Goal: Check status: Check status

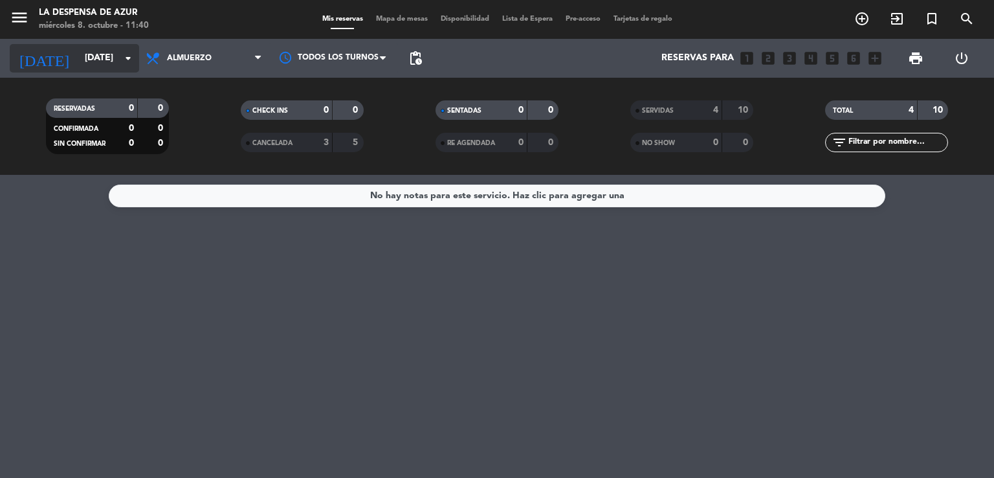
click at [110, 60] on input "[DATE]" at bounding box center [139, 58] width 123 height 23
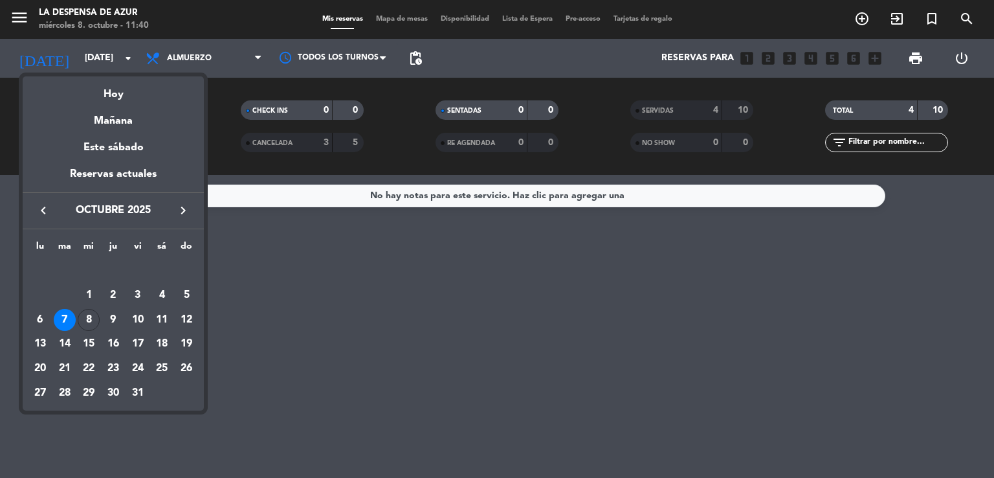
click at [65, 319] on div "7" at bounding box center [65, 320] width 22 height 22
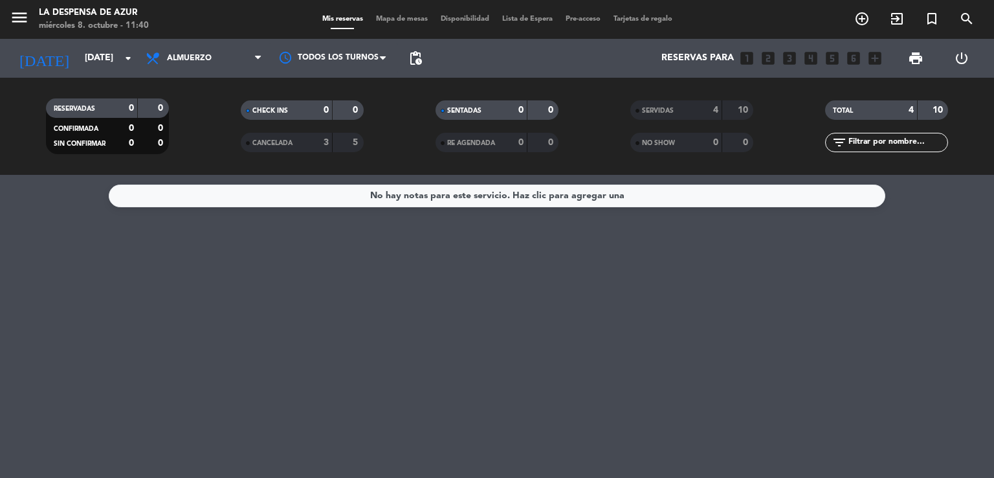
click at [643, 107] on span "SERVIDAS" at bounding box center [658, 110] width 32 height 6
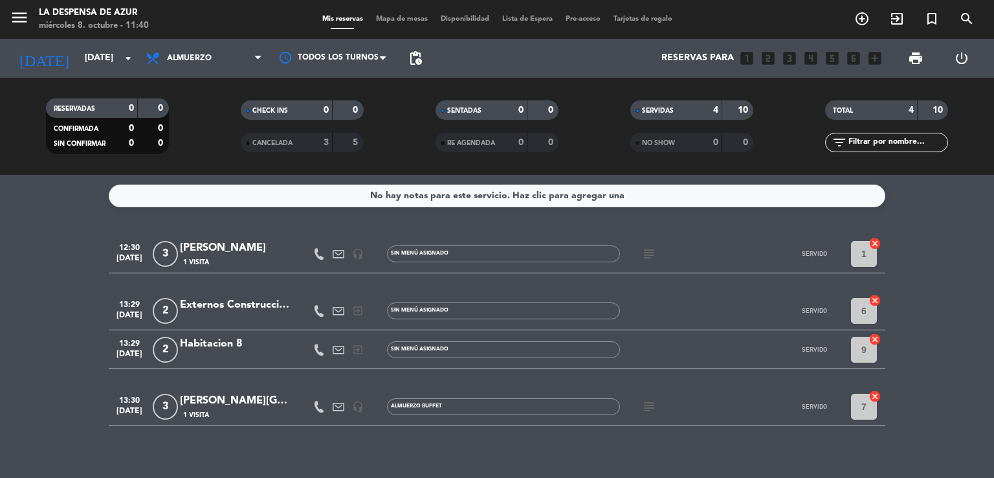
click at [650, 252] on icon "subject" at bounding box center [649, 254] width 16 height 16
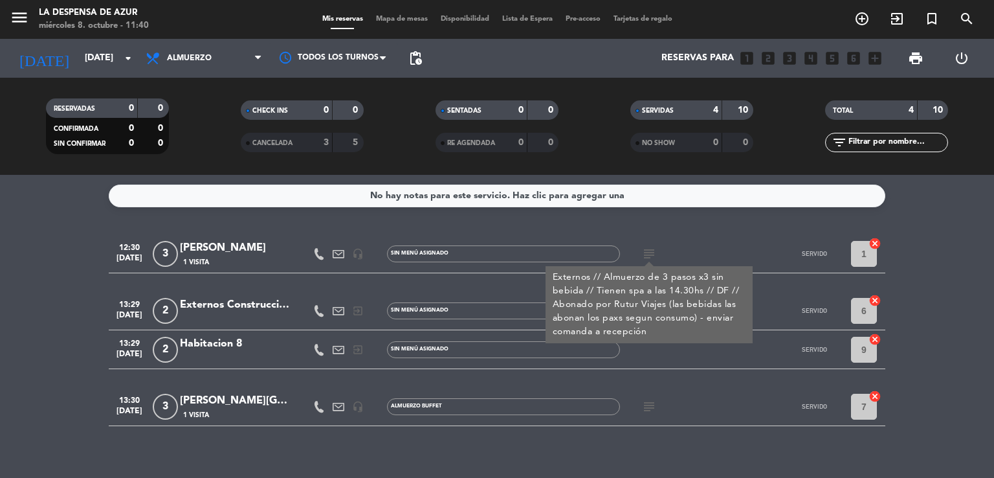
click at [647, 406] on icon "subject" at bounding box center [649, 407] width 16 height 16
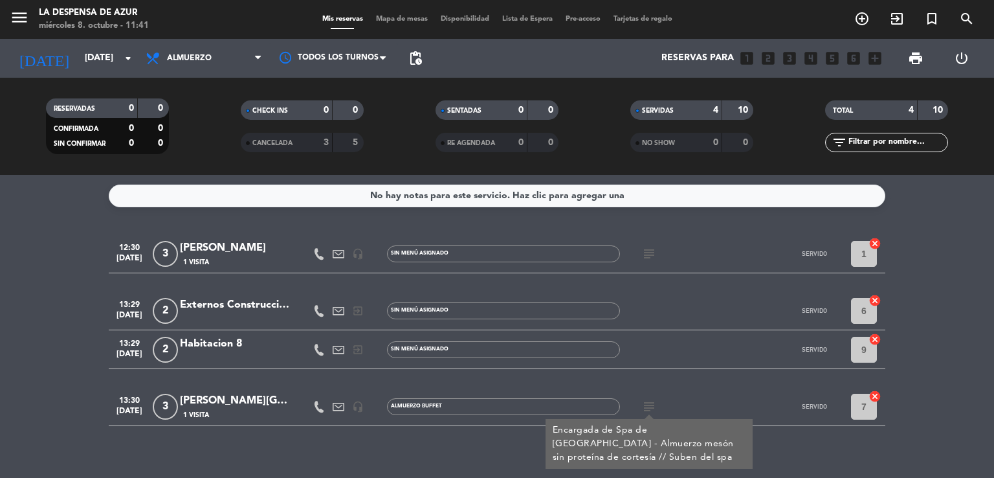
click at [647, 406] on icon "subject" at bounding box center [649, 407] width 16 height 16
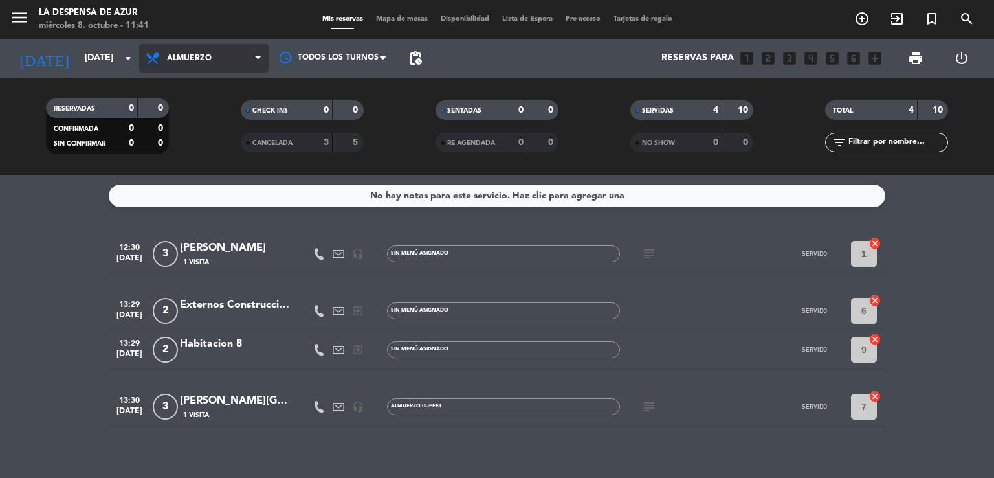
click at [177, 63] on span "Almuerzo" at bounding box center [189, 58] width 45 height 9
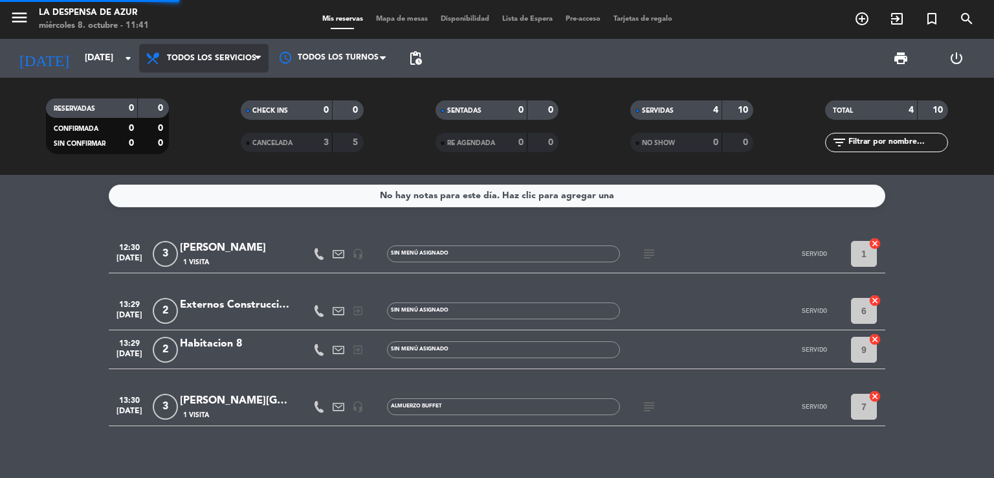
click at [193, 83] on div "menu La Despensa de Azur [DATE] 8. octubre - 11:41 Mis reservas Mapa de mesas D…" at bounding box center [497, 87] width 994 height 175
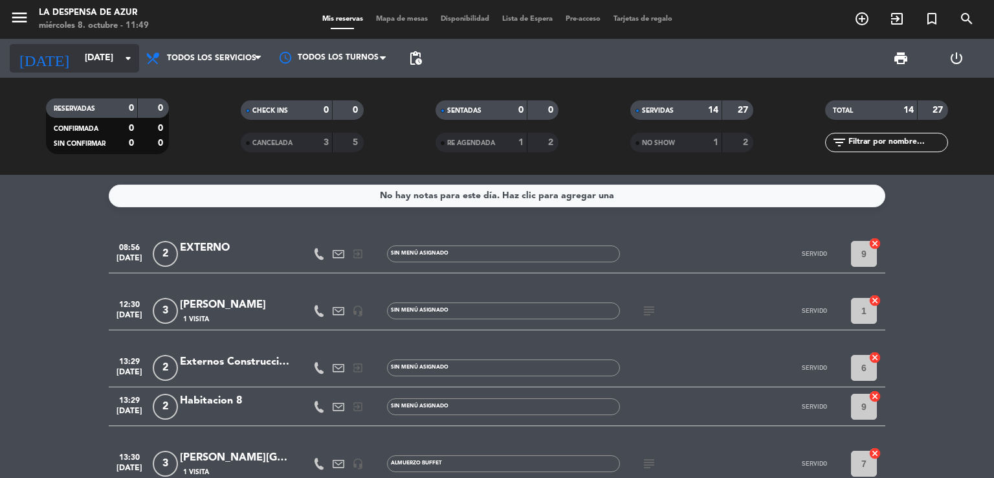
click at [135, 67] on input "[DATE]" at bounding box center [139, 58] width 123 height 23
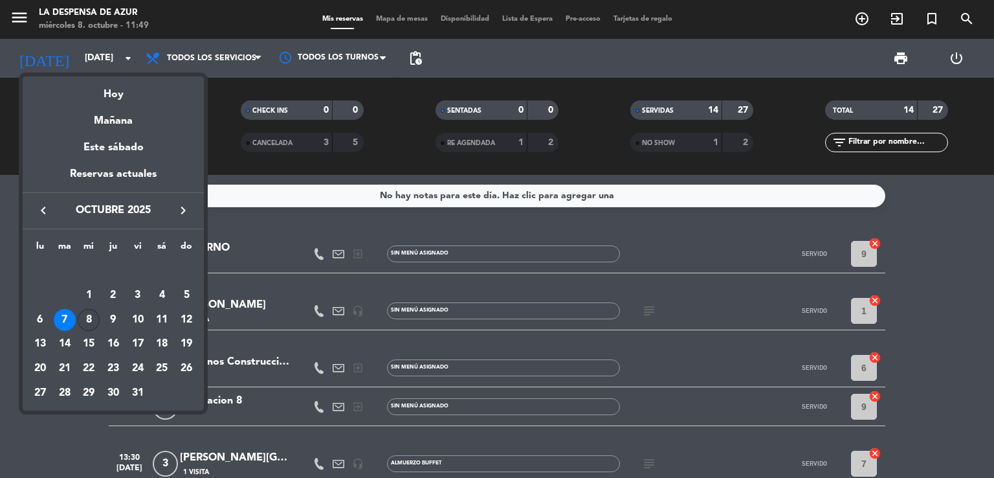
click at [89, 313] on div "8" at bounding box center [89, 320] width 22 height 22
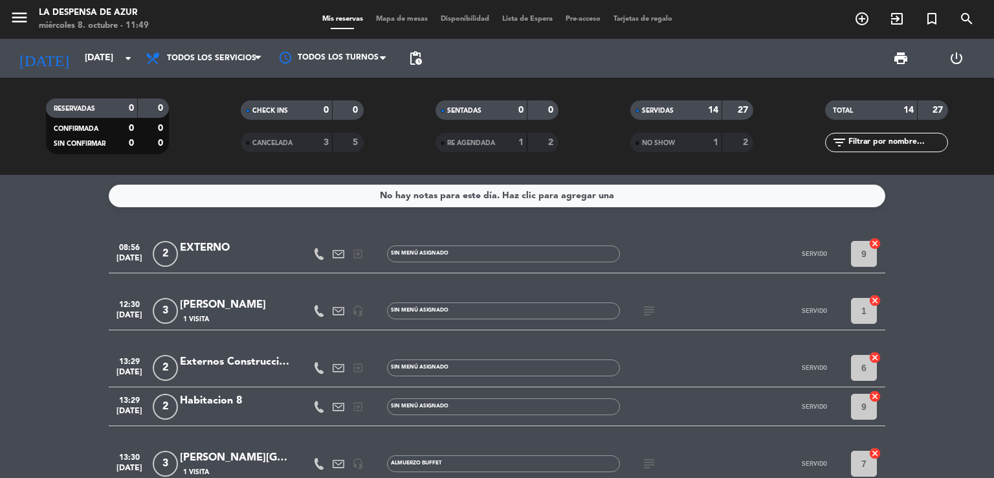
type input "[DATE]"
